Goal: Information Seeking & Learning: Learn about a topic

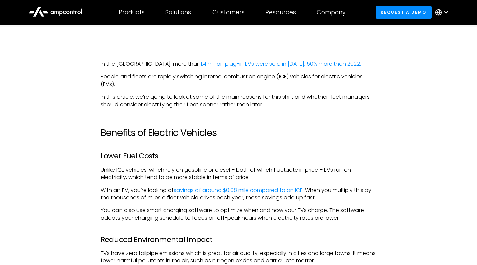
scroll to position [446, 0]
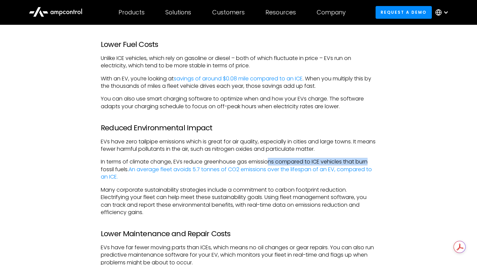
drag, startPoint x: 269, startPoint y: 161, endPoint x: 372, endPoint y: 160, distance: 102.5
click at [372, 160] on p "In terms of climate change, EVs reduce greenhouse gas emissions compared to ICE…" at bounding box center [239, 169] width 276 height 22
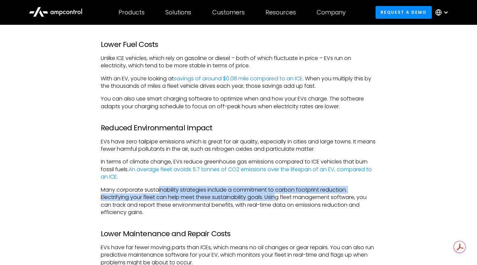
drag, startPoint x: 159, startPoint y: 184, endPoint x: 245, endPoint y: 196, distance: 87.3
click at [199, 200] on p "Many corporate sustainability strategies include a commitment to carbon footpri…" at bounding box center [239, 201] width 276 height 30
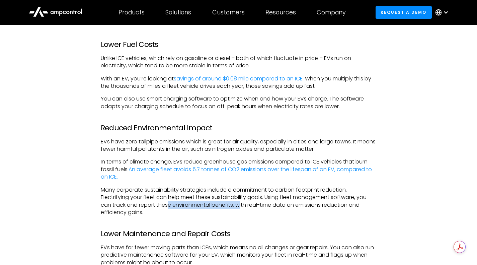
drag, startPoint x: 169, startPoint y: 203, endPoint x: 244, endPoint y: 204, distance: 75.4
click at [244, 204] on p "Many corporate sustainability strategies include a commitment to carbon footpri…" at bounding box center [239, 201] width 276 height 30
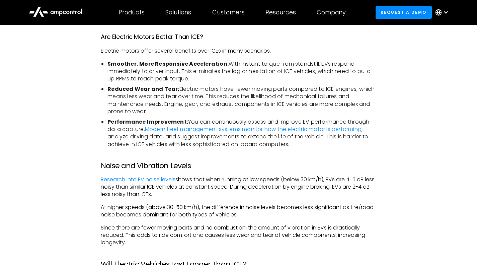
scroll to position [1389, 0]
